Goal: Feedback & Contribution: Leave review/rating

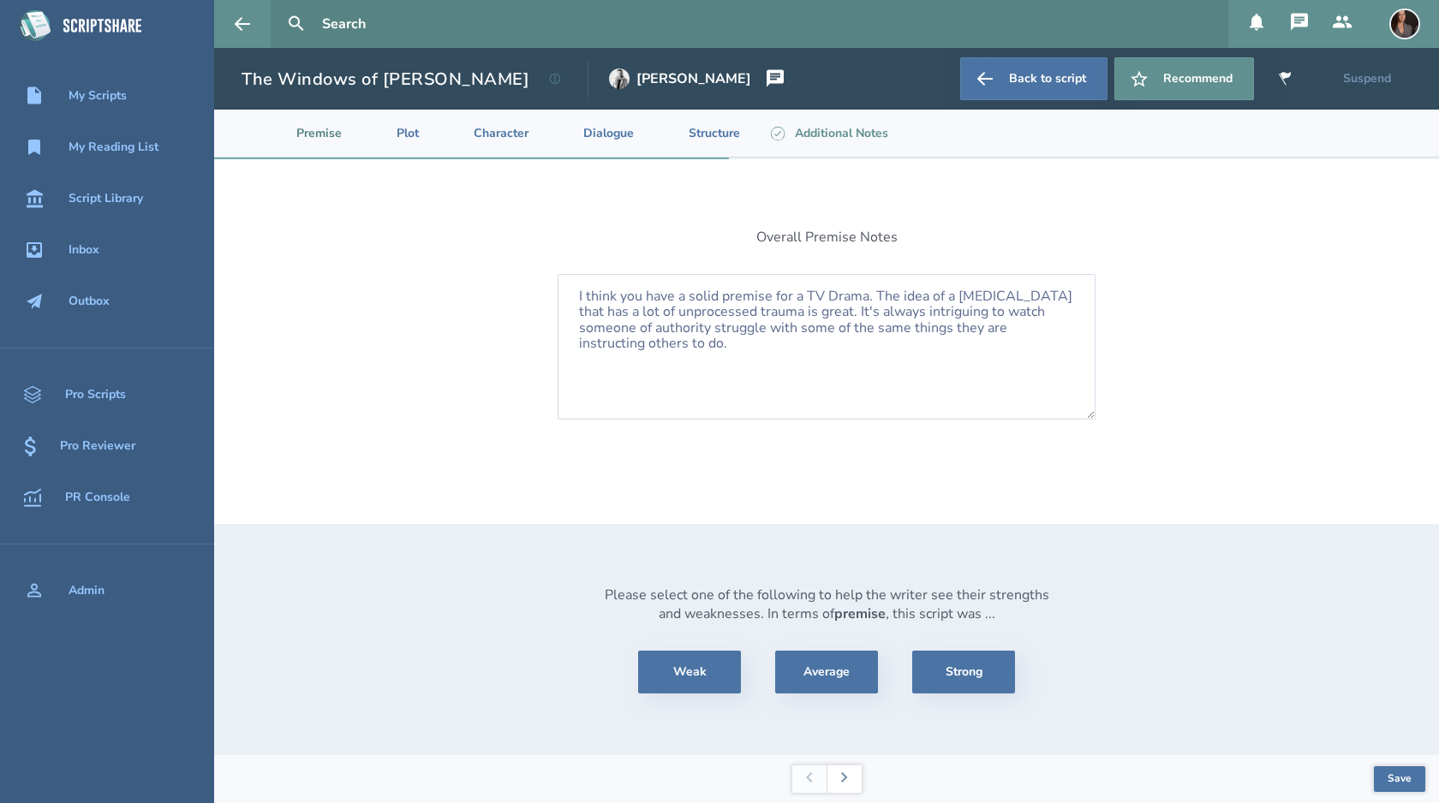
click at [1401, 777] on button "Save" at bounding box center [1399, 780] width 51 height 26
click at [839, 134] on li "Additional Notes" at bounding box center [828, 133] width 148 height 47
select select "considerWithRewrite"
select select "consider"
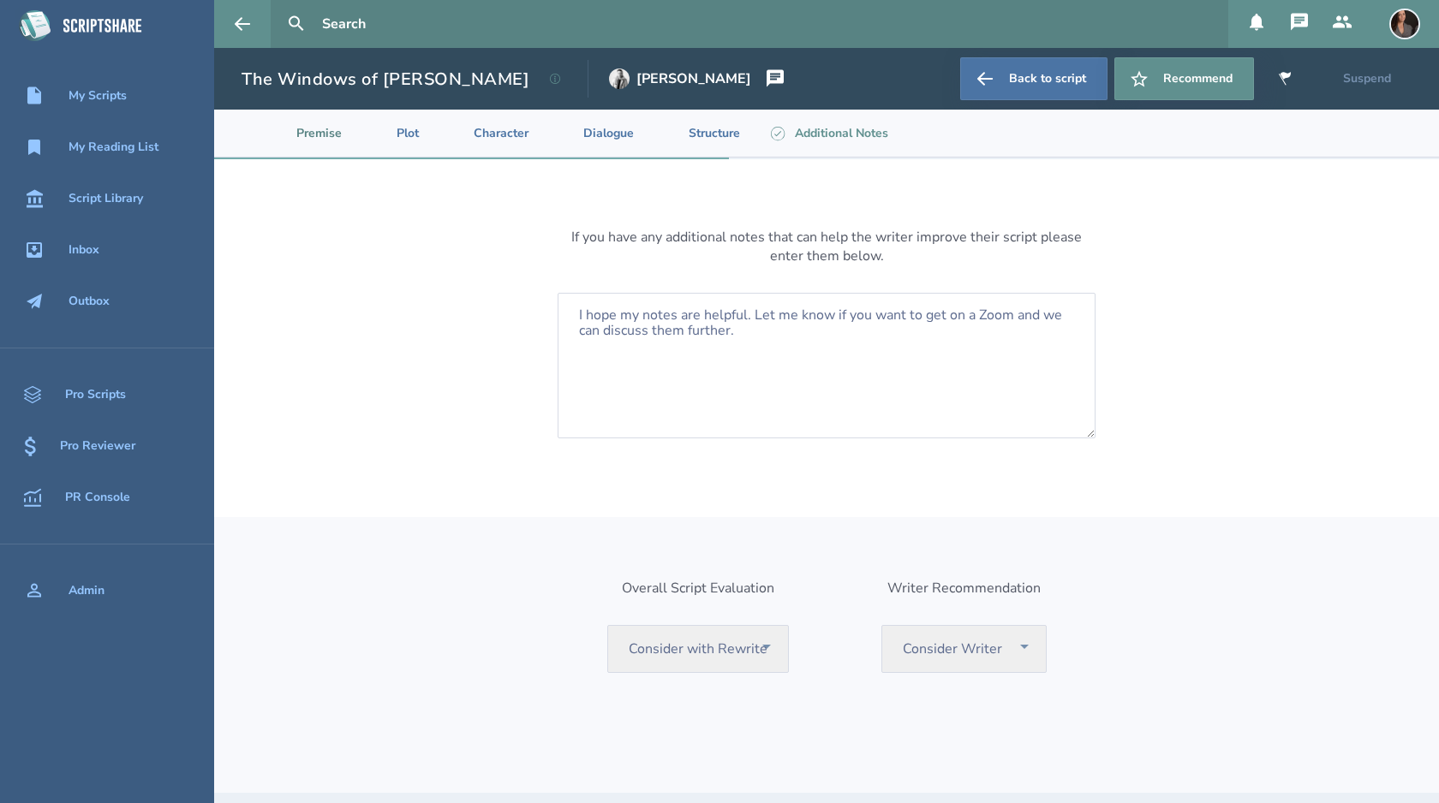
click at [327, 138] on li "Premise" at bounding box center [305, 133] width 100 height 47
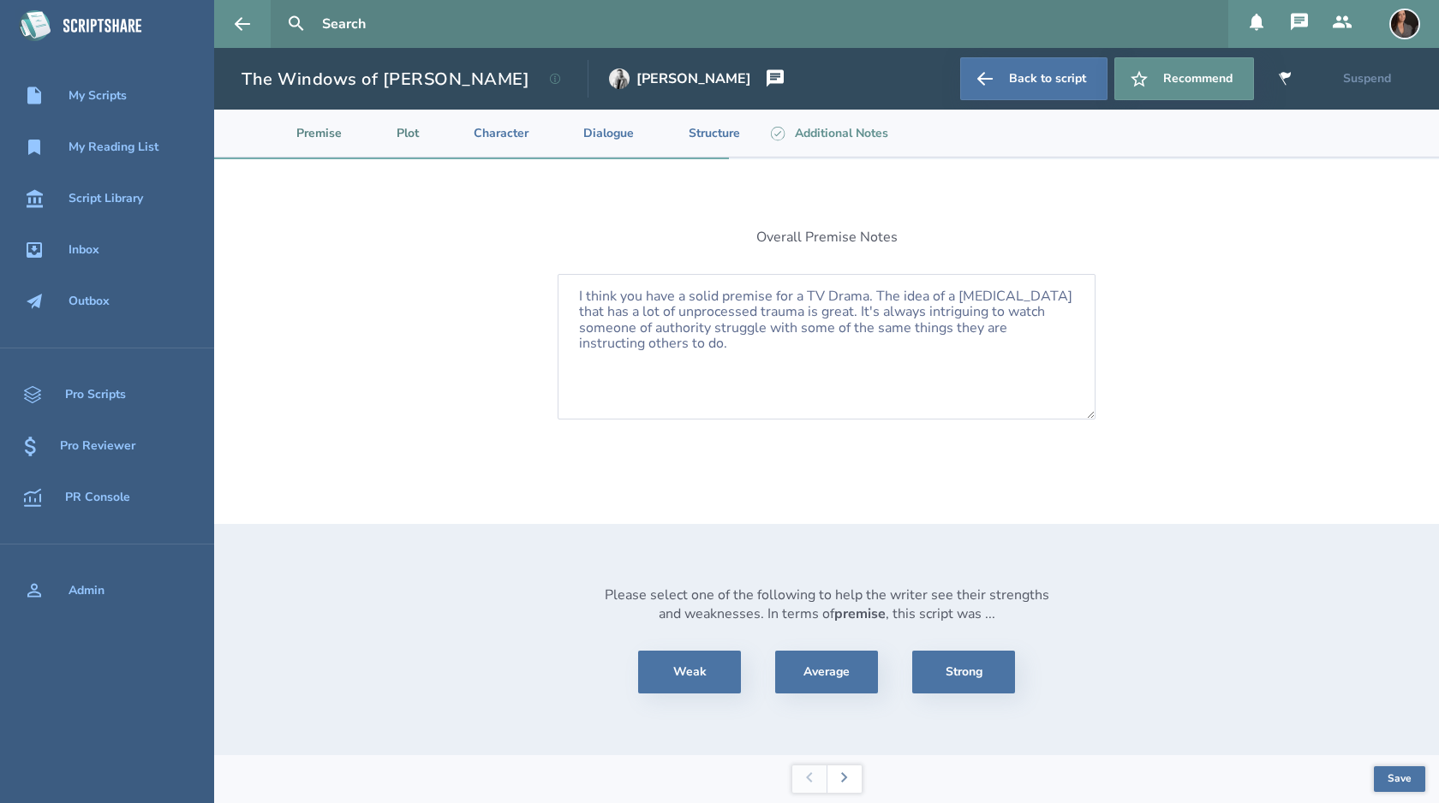
click at [420, 140] on li "Plot" at bounding box center [393, 133] width 77 height 47
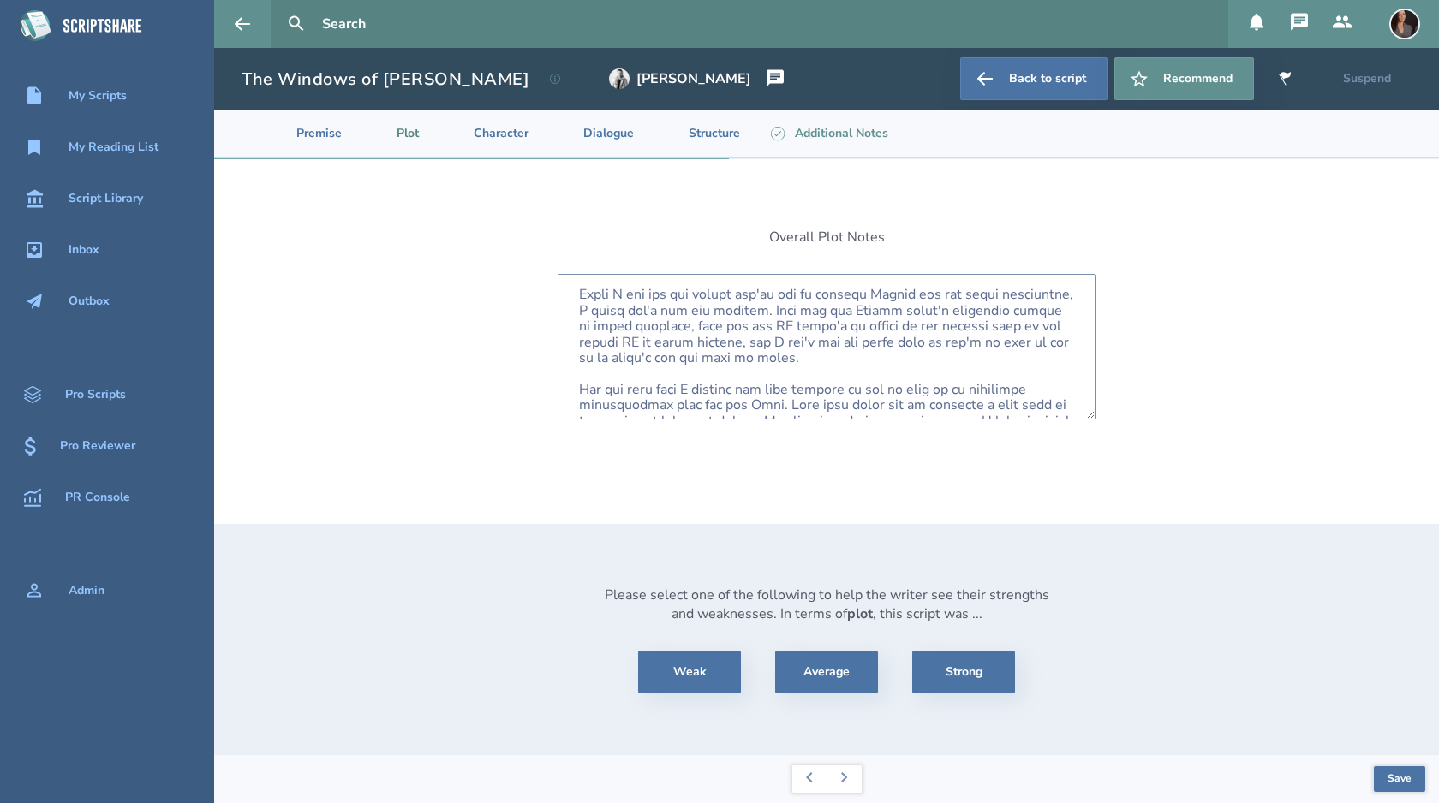
scroll to position [300, 0]
click at [608, 358] on textarea at bounding box center [827, 347] width 538 height 146
click at [728, 384] on textarea at bounding box center [827, 347] width 538 height 146
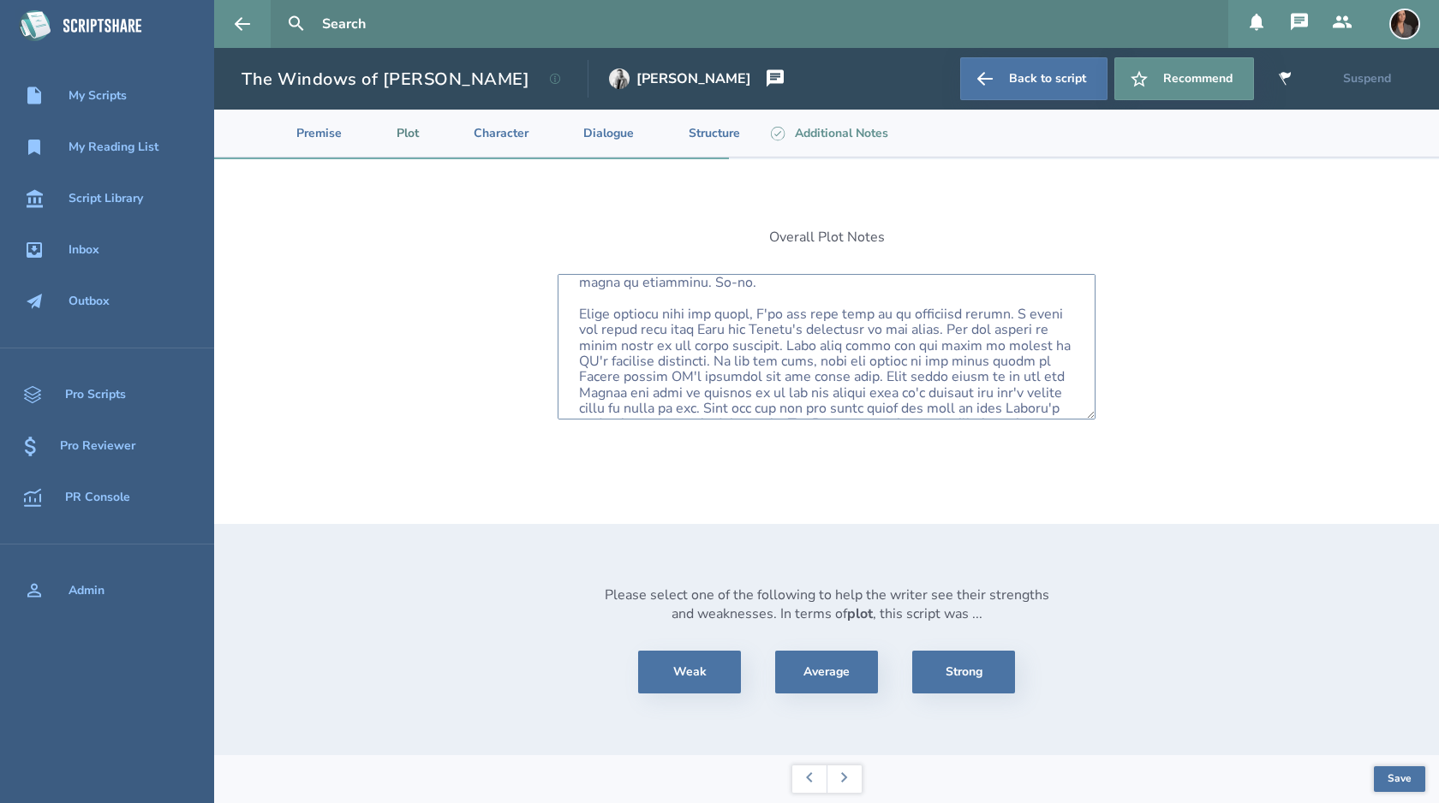
scroll to position [781, 0]
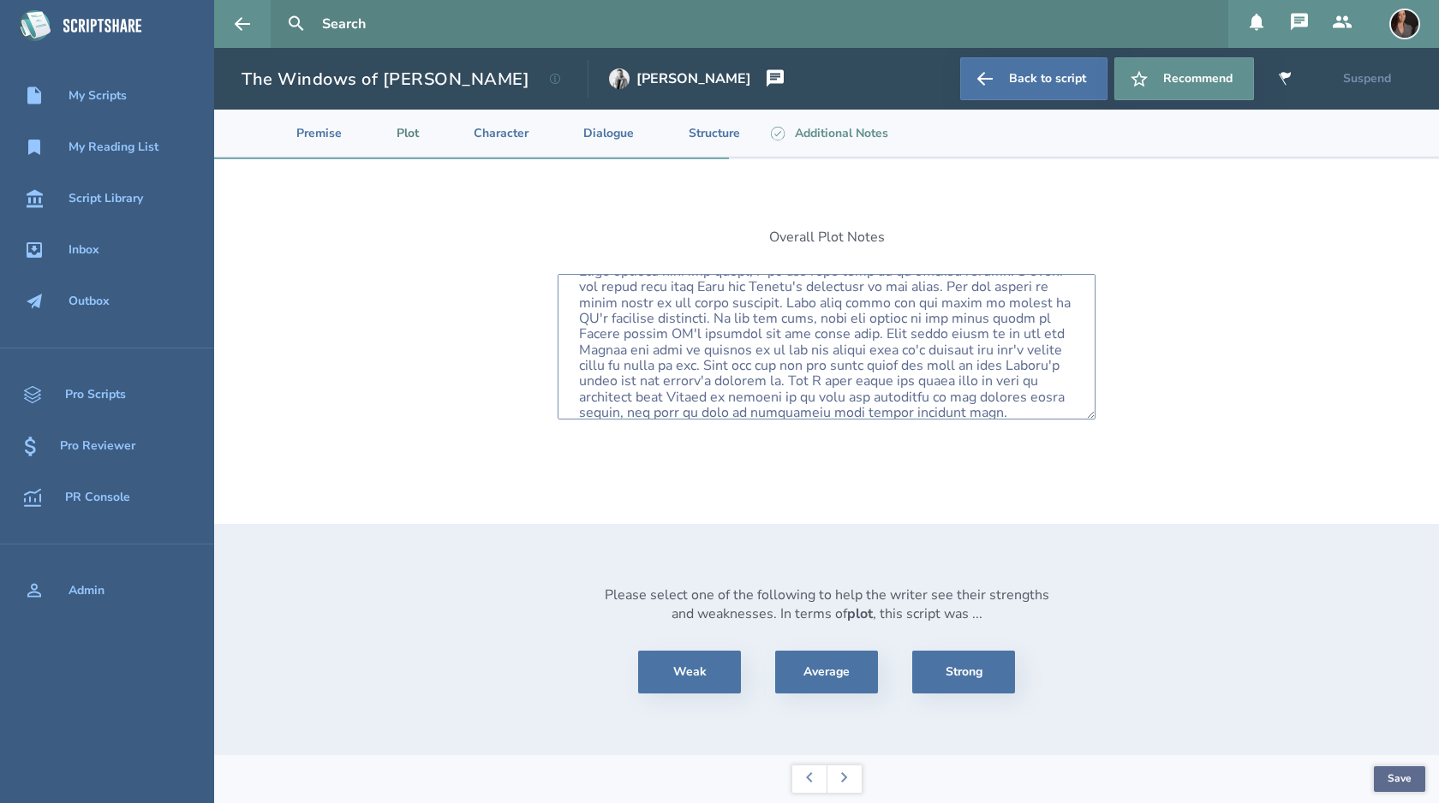
type textarea "I think your plot is the area that needs the most work. You're very good at wri…"
click at [1391, 773] on button "Save" at bounding box center [1399, 780] width 51 height 26
click at [846, 772] on button at bounding box center [843, 779] width 35 height 27
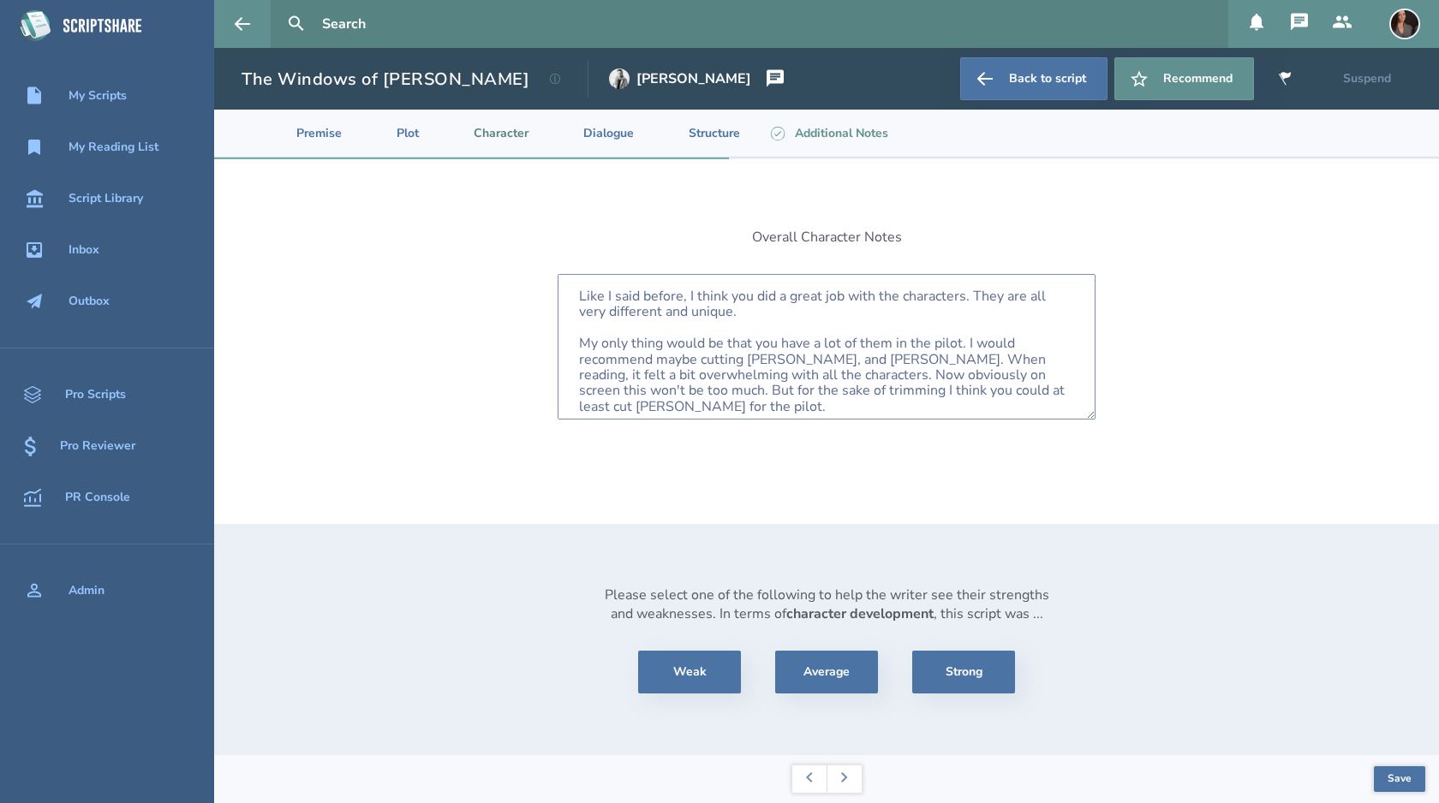
scroll to position [9, 0]
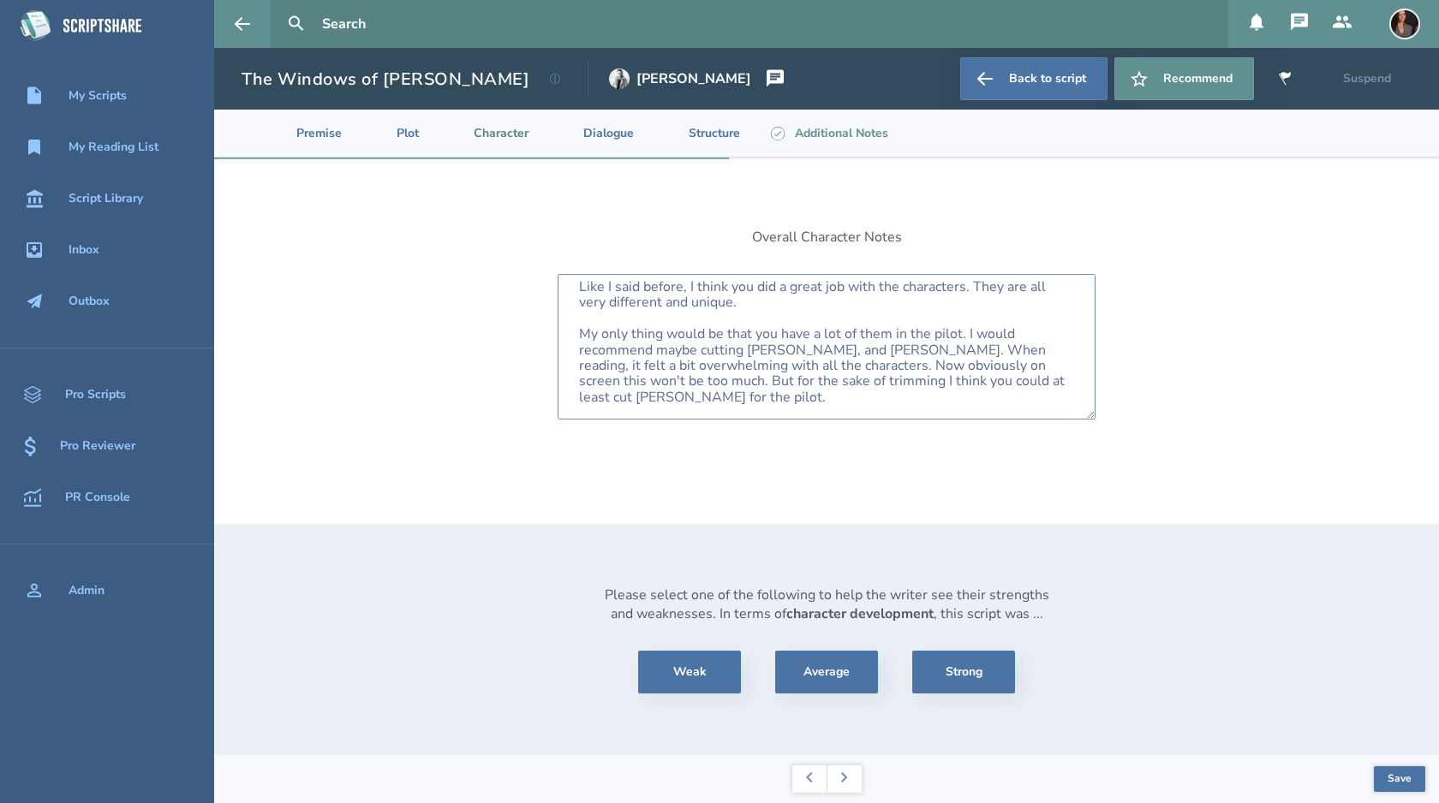
click at [790, 350] on textarea "Like I said before, I think you did a great job with the characters. They are a…" at bounding box center [827, 347] width 538 height 146
click at [1390, 774] on button "Save" at bounding box center [1399, 780] width 51 height 26
click at [812, 381] on textarea "Like I said before, I think you did a great job with the characters. They are a…" at bounding box center [827, 347] width 538 height 146
type textarea "Like I said before, I think you did a great job with the characters. They are a…"
click at [1409, 774] on button "Save" at bounding box center [1399, 780] width 51 height 26
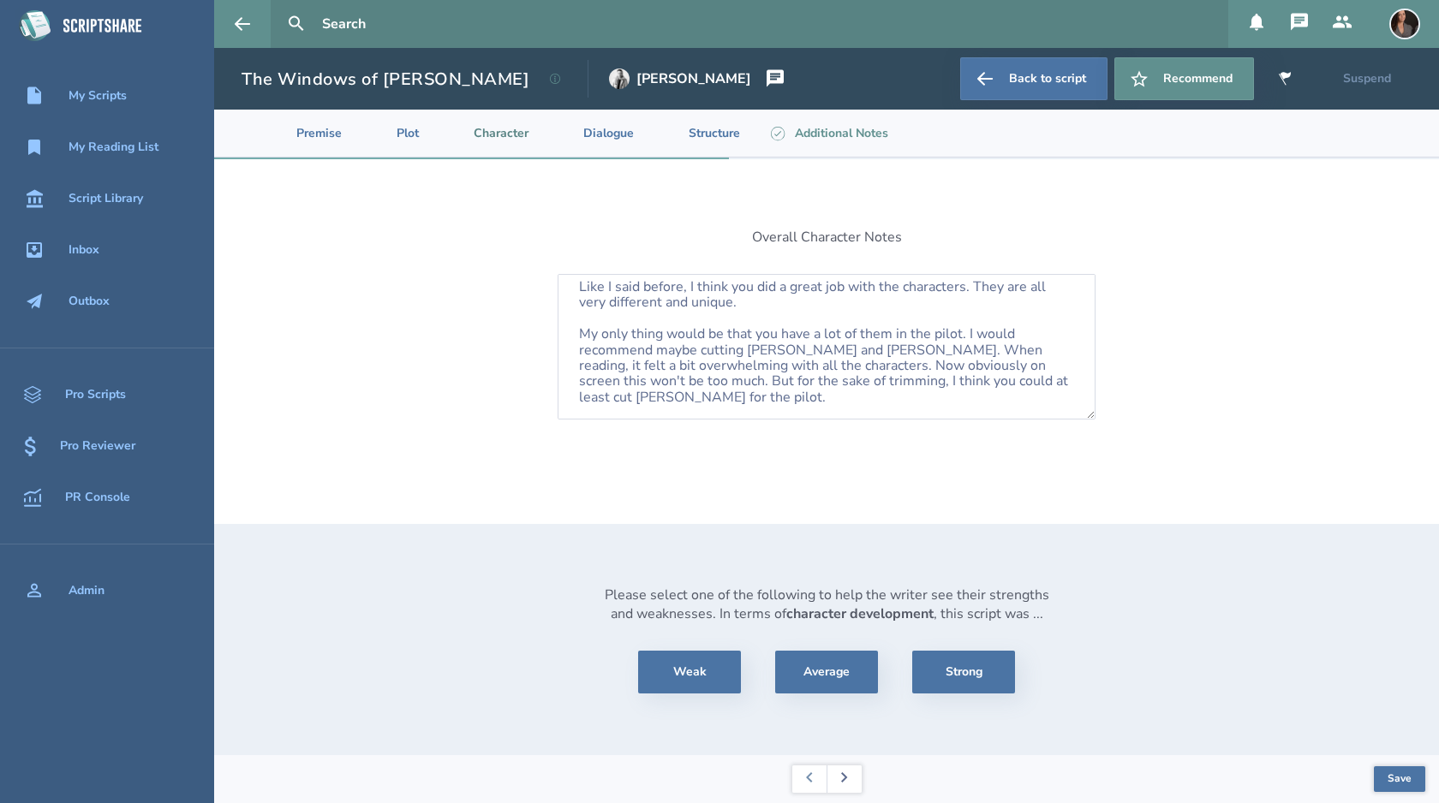
click at [852, 775] on button at bounding box center [843, 779] width 35 height 27
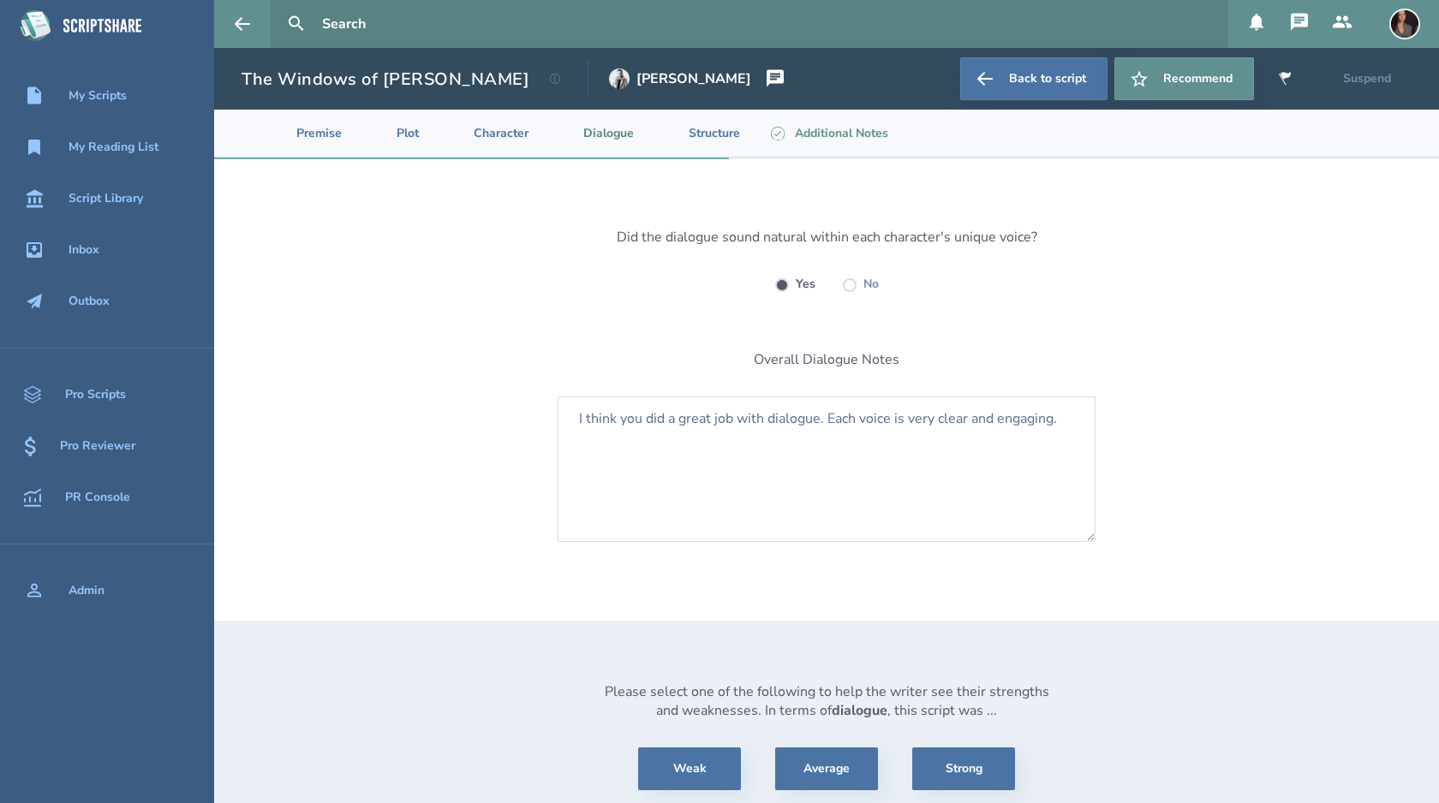
scroll to position [97, 0]
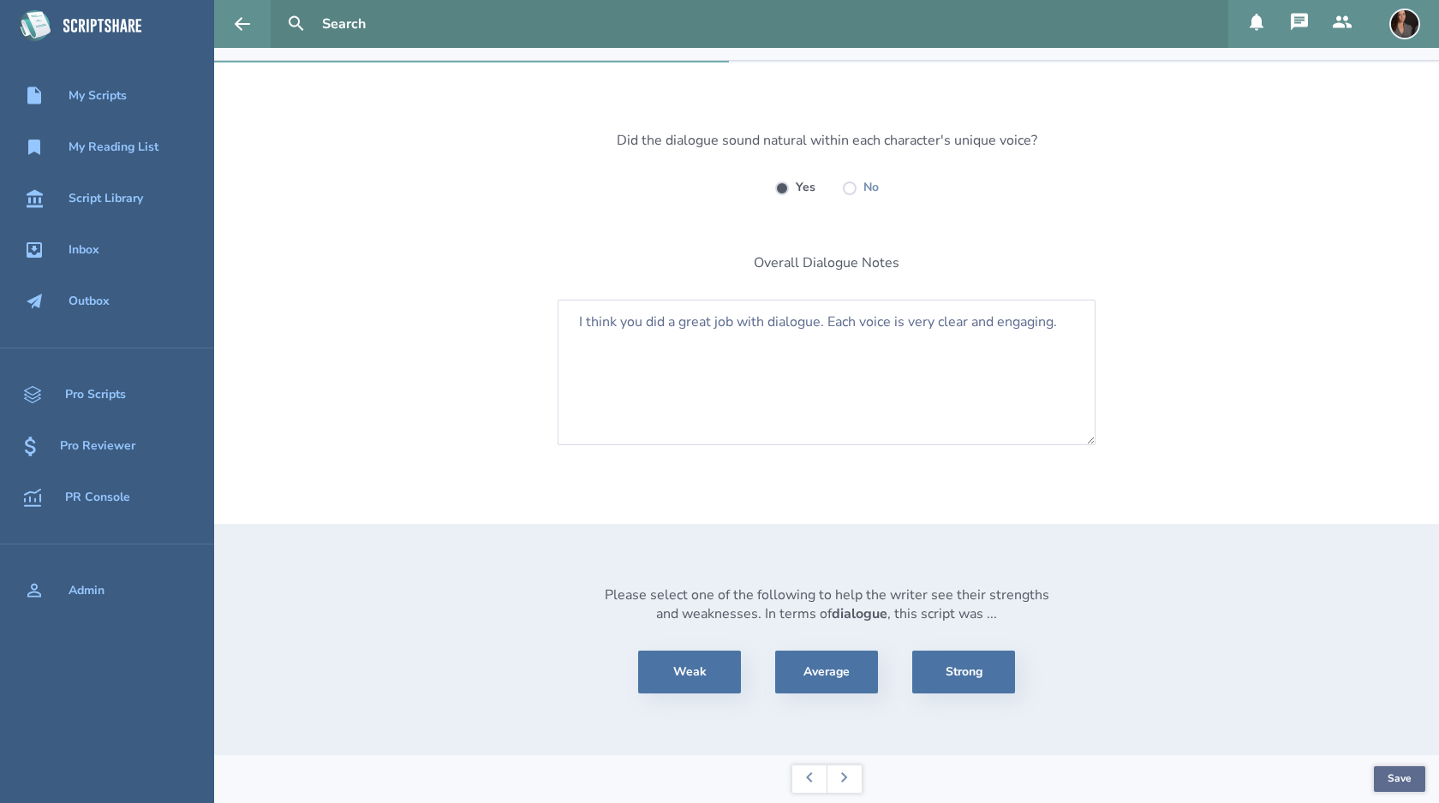
click at [1393, 778] on button "Save" at bounding box center [1399, 780] width 51 height 26
click at [841, 775] on icon at bounding box center [844, 778] width 7 height 10
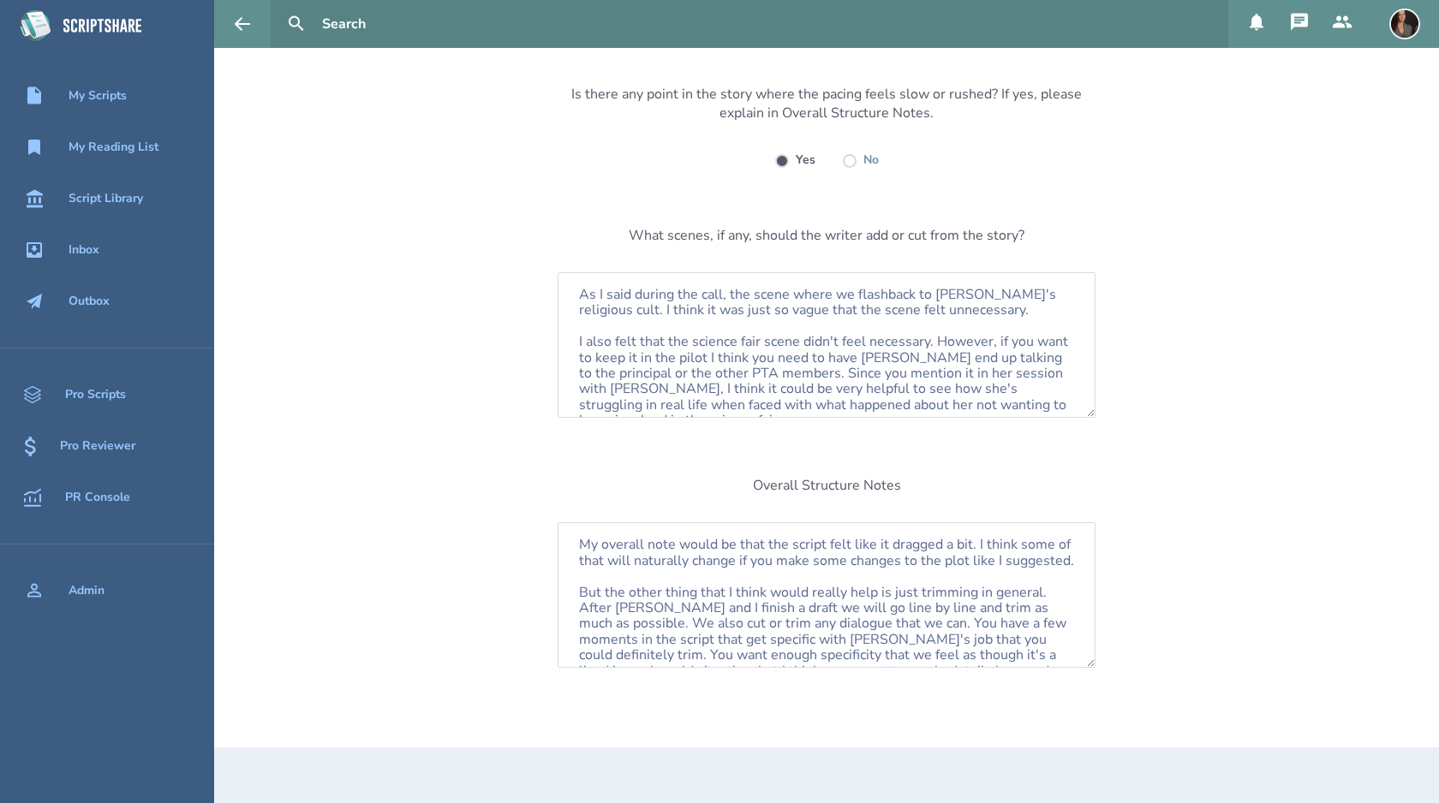
scroll to position [148, 0]
click at [1052, 289] on textarea "As I said during the call, the scene where we flashback to [PERSON_NAME]'s reli…" at bounding box center [827, 340] width 538 height 146
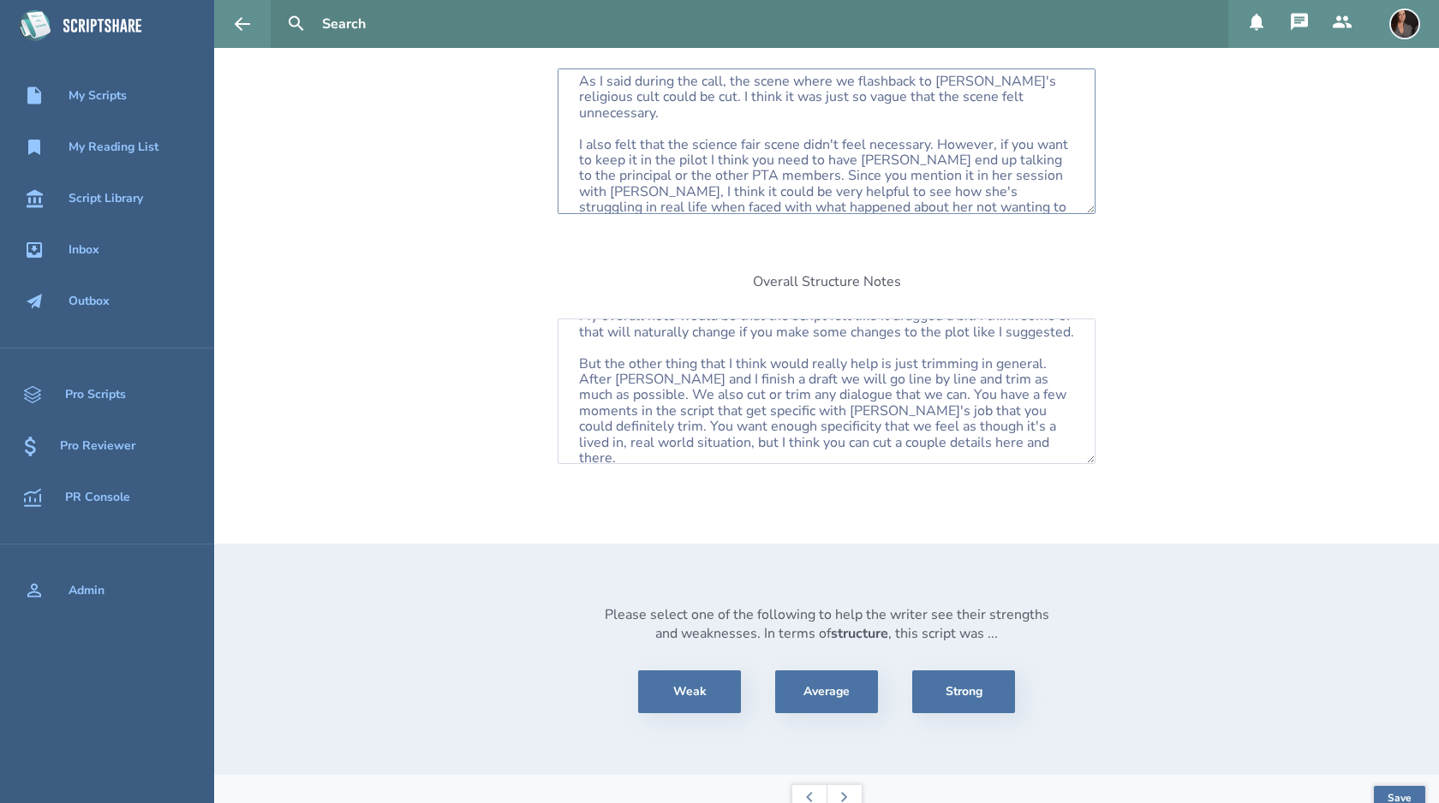
scroll to position [367, 0]
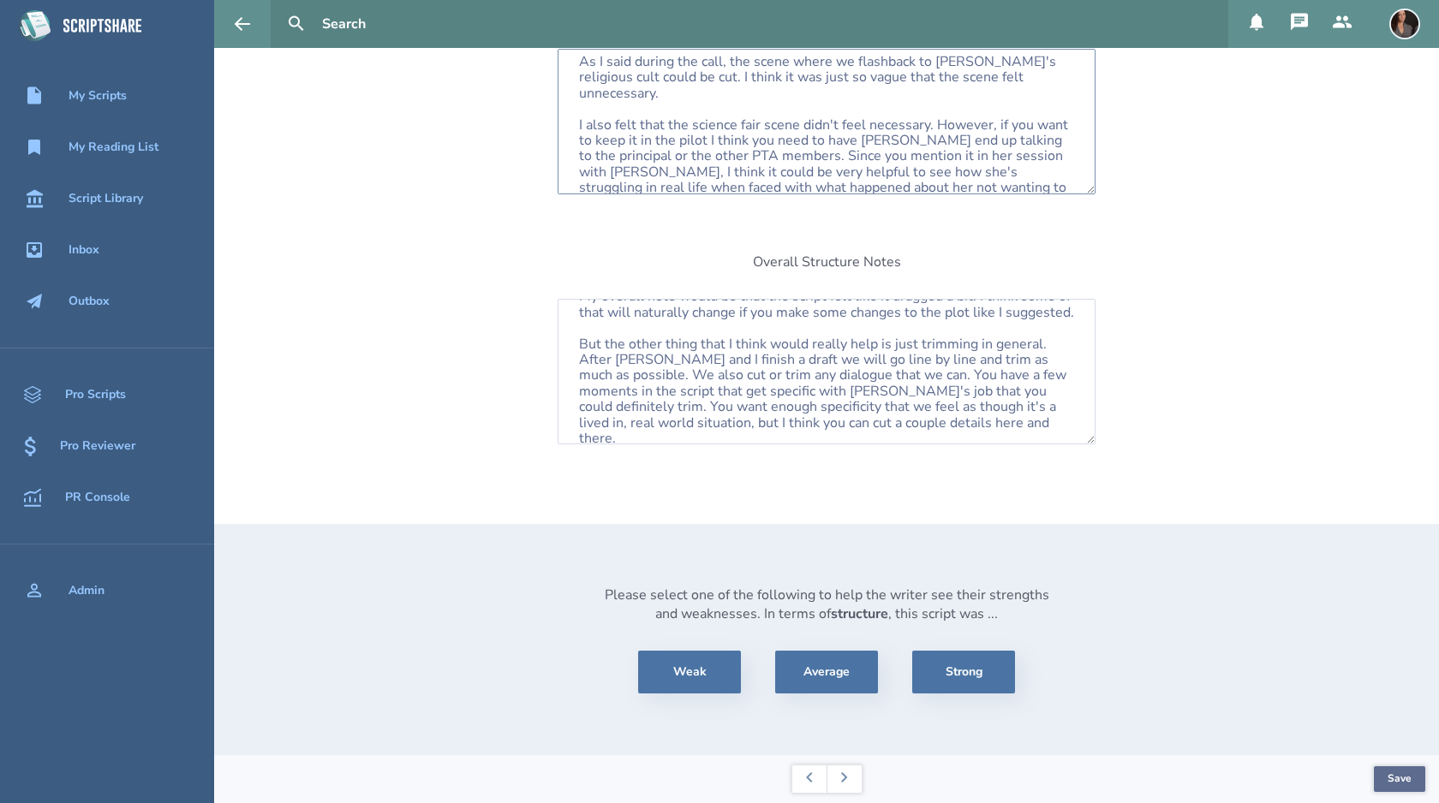
type textarea "As I said during the call, the scene where we flashback to [PERSON_NAME]'s reli…"
click at [1403, 782] on button "Save" at bounding box center [1399, 780] width 51 height 26
click at [845, 773] on icon at bounding box center [844, 778] width 7 height 10
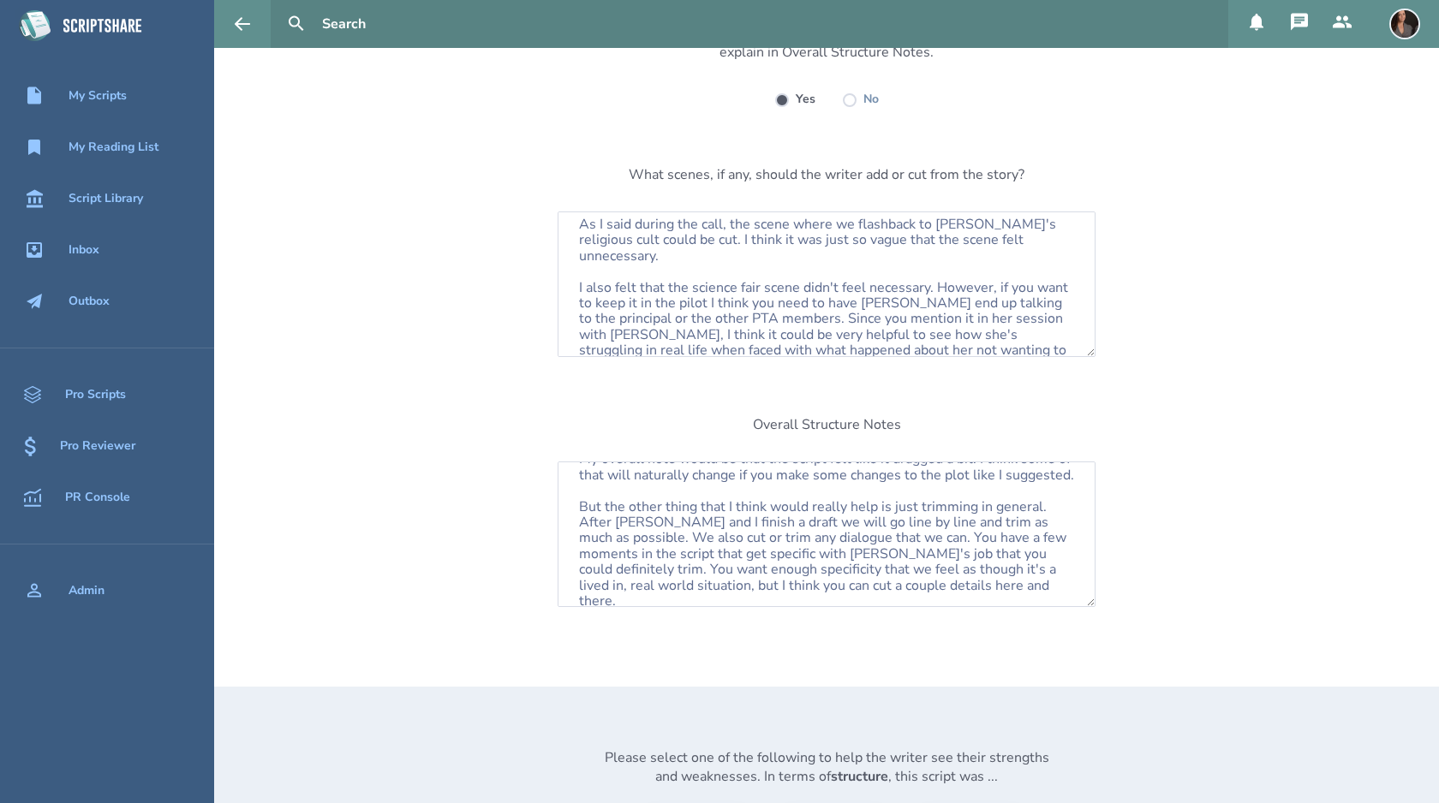
select select "considerWithRewrite"
select select "consider"
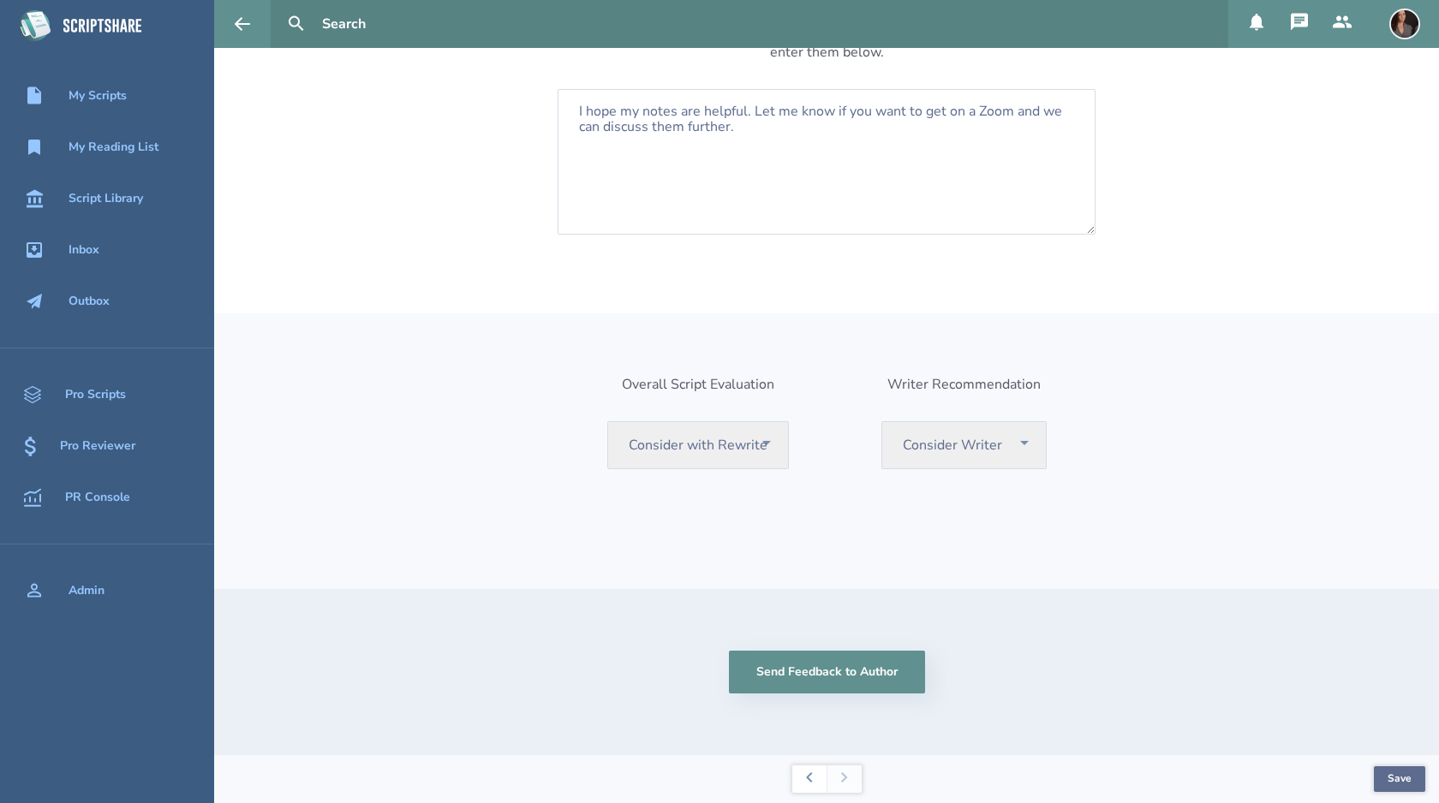
click at [1394, 782] on button "Save" at bounding box center [1399, 780] width 51 height 26
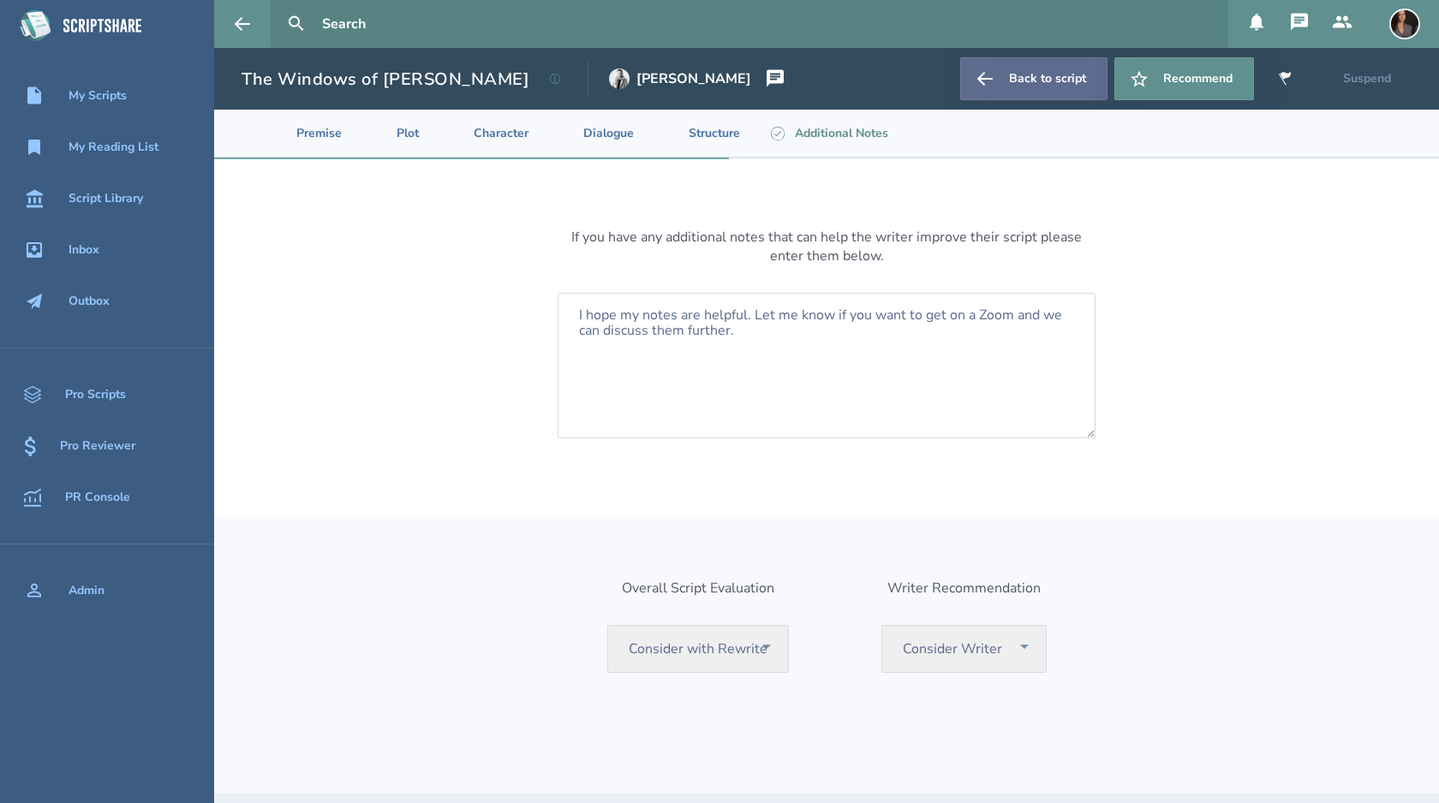
click at [1013, 79] on link "Back to script" at bounding box center [1033, 78] width 147 height 43
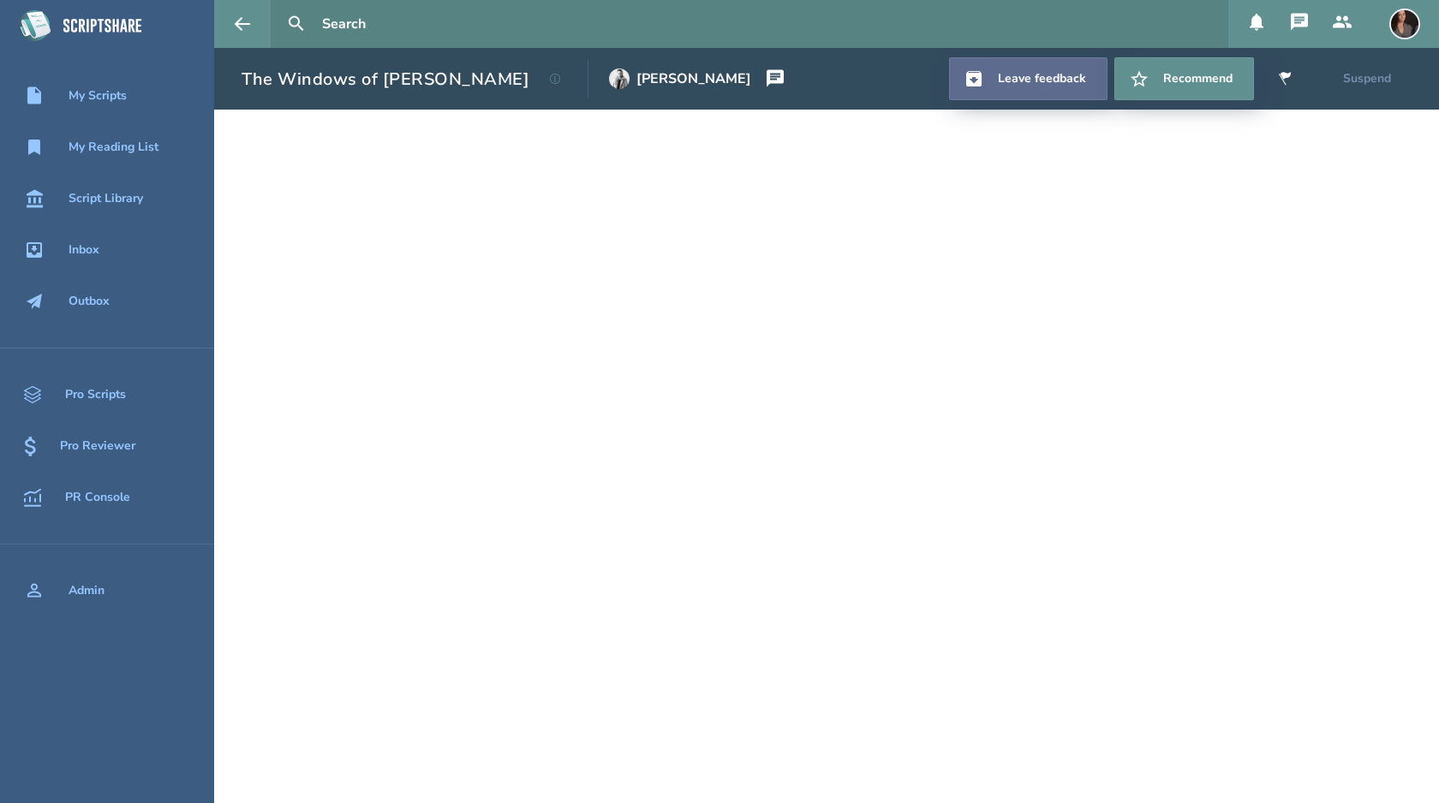
click at [999, 75] on link "Leave feedback" at bounding box center [1028, 78] width 158 height 43
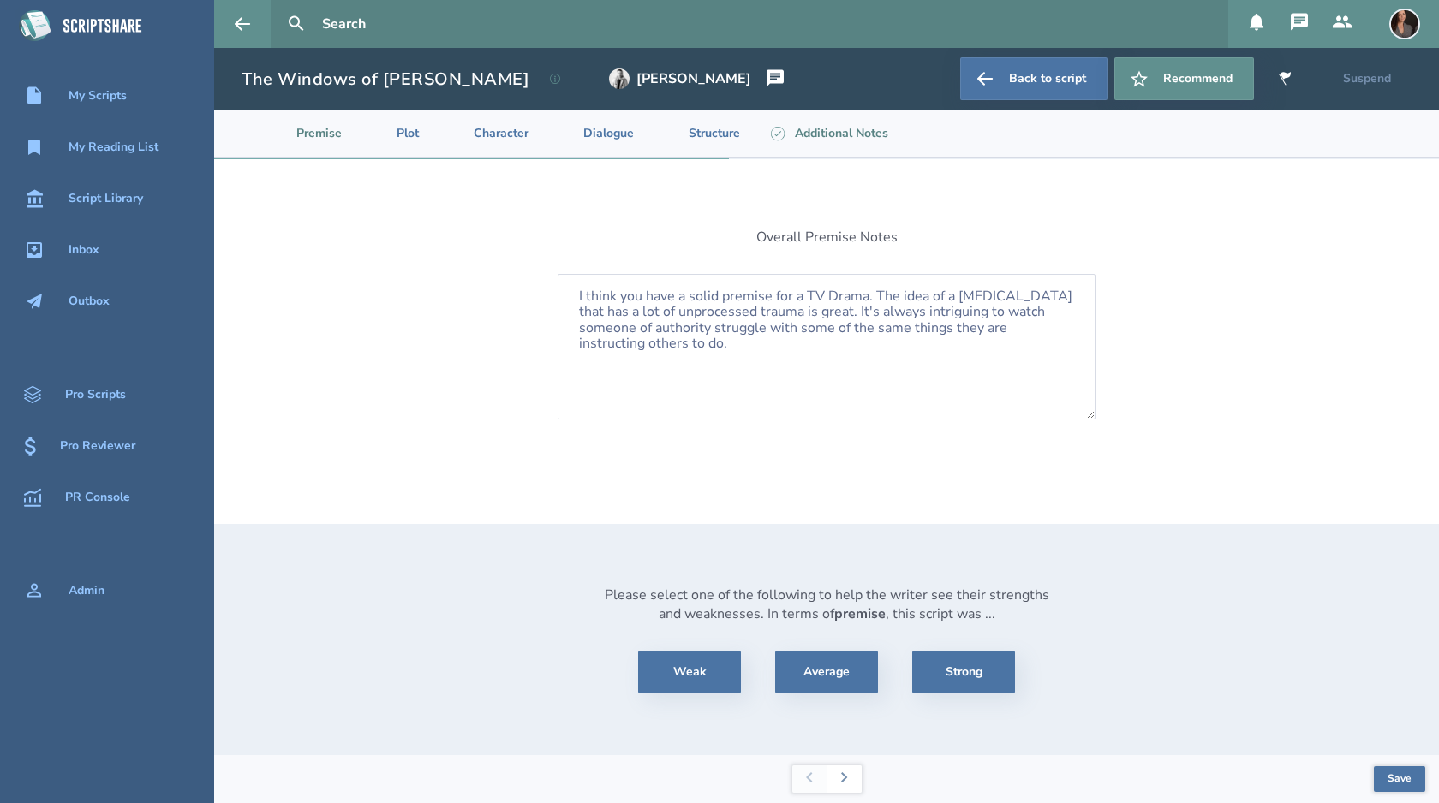
click at [826, 139] on li "Additional Notes" at bounding box center [828, 133] width 148 height 47
select select "considerWithRewrite"
select select "consider"
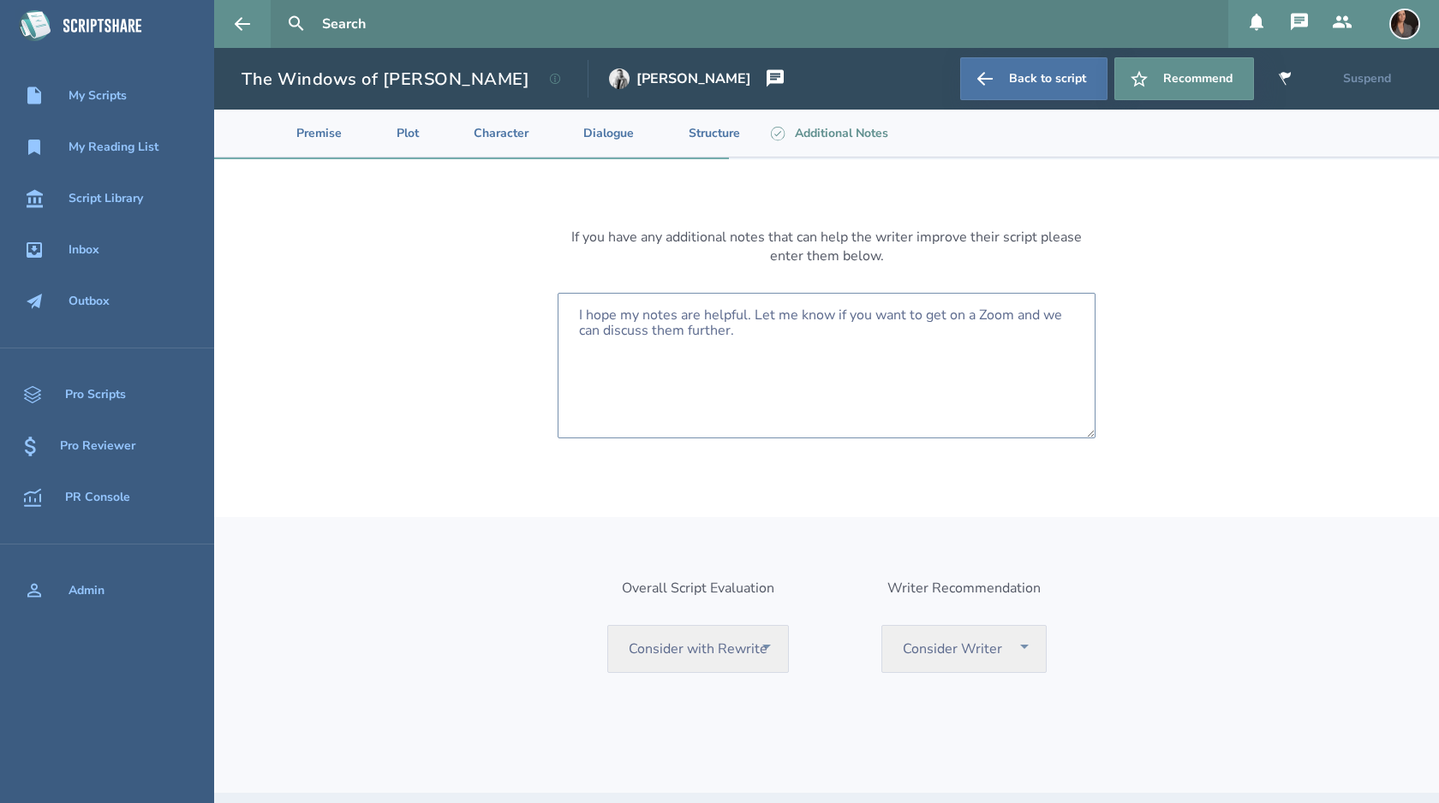
scroll to position [204, 0]
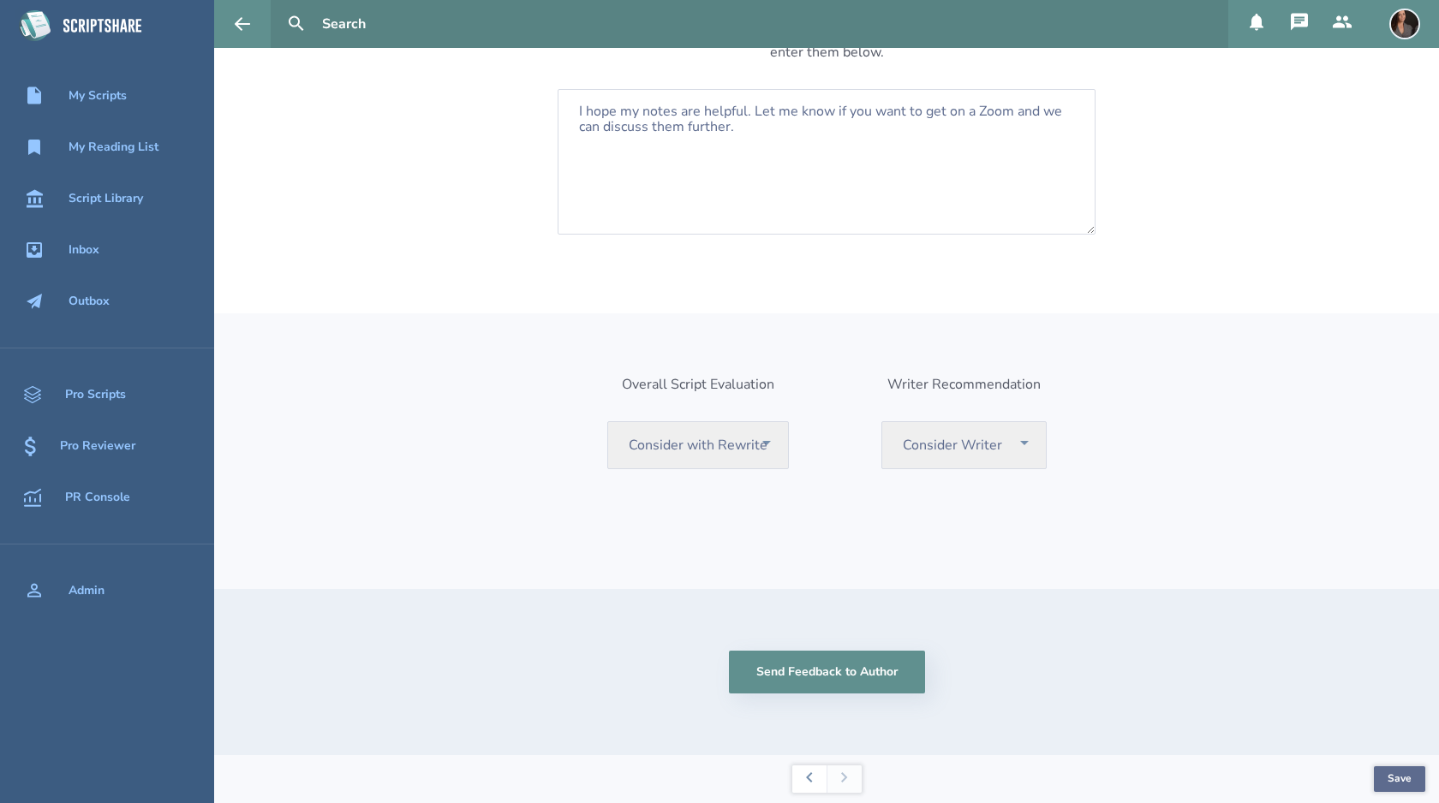
click at [1397, 777] on button "Save" at bounding box center [1399, 780] width 51 height 26
click at [864, 673] on button "Send Feedback to Author" at bounding box center [827, 672] width 196 height 43
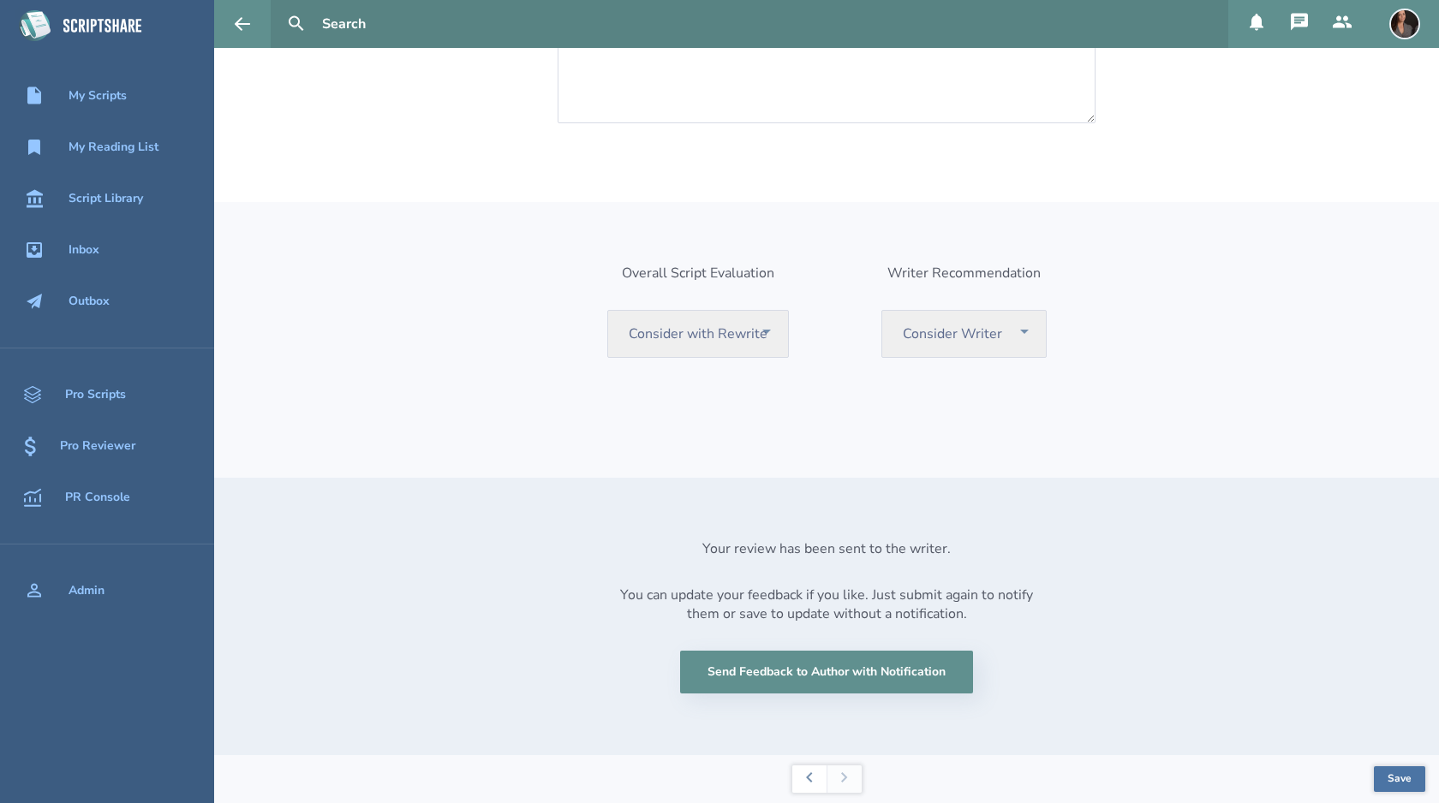
scroll to position [0, 0]
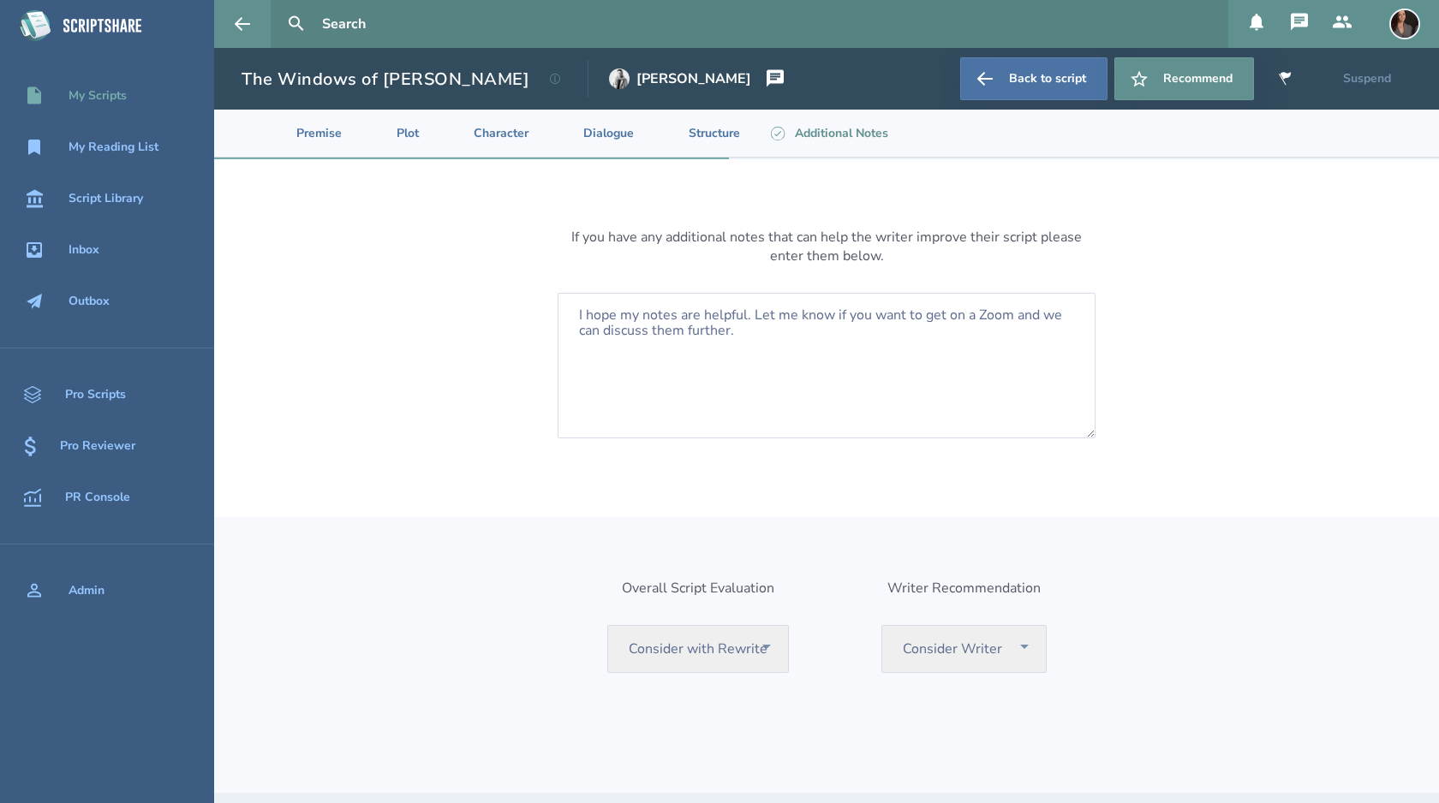
click at [83, 89] on div "My Scripts" at bounding box center [98, 96] width 58 height 14
